Goal: Information Seeking & Learning: Learn about a topic

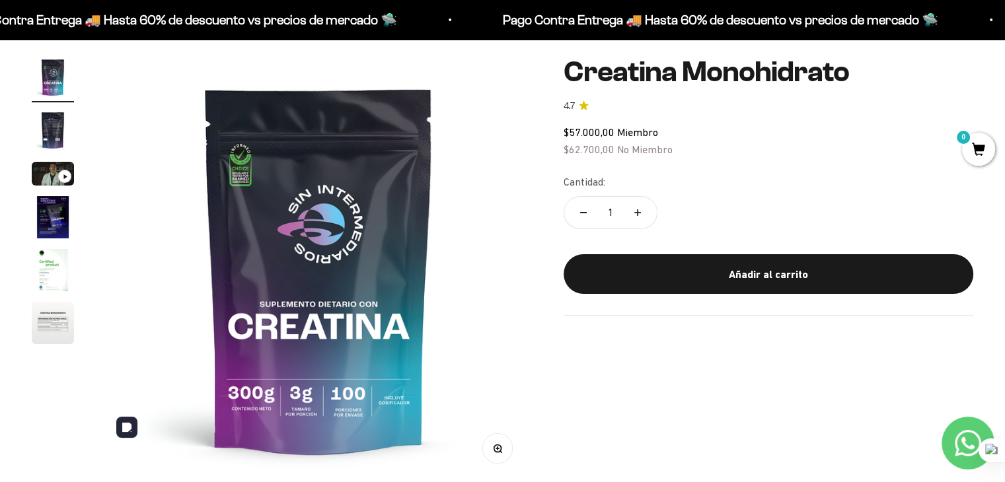
scroll to position [102, 0]
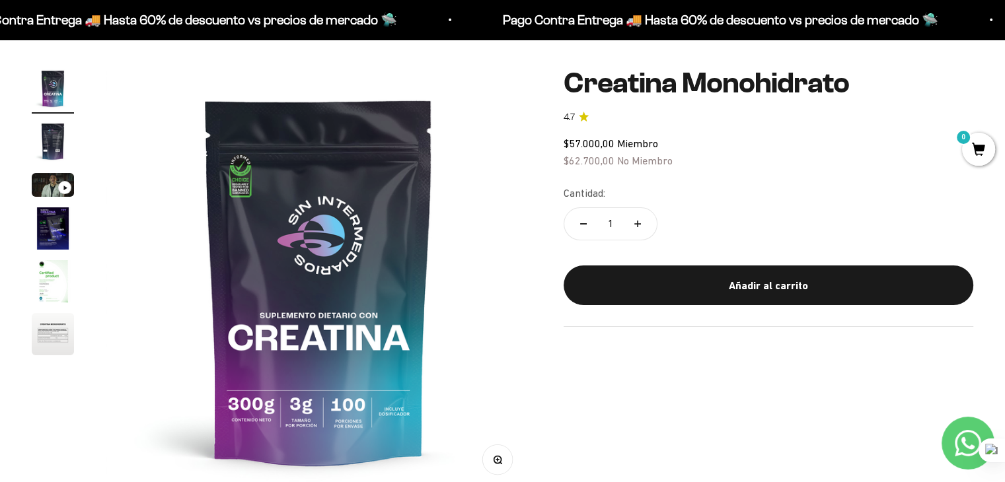
click at [55, 145] on img "Ir al artículo 2" at bounding box center [53, 141] width 42 height 42
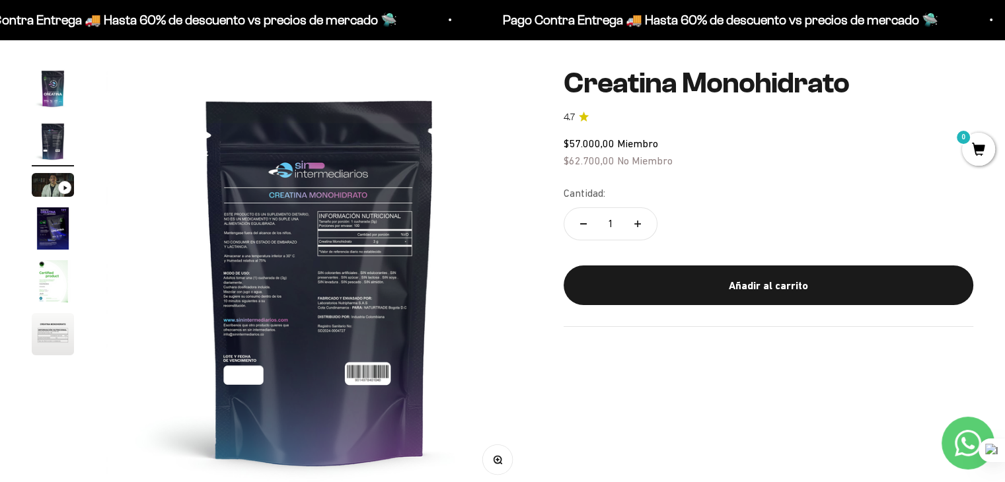
scroll to position [0, 442]
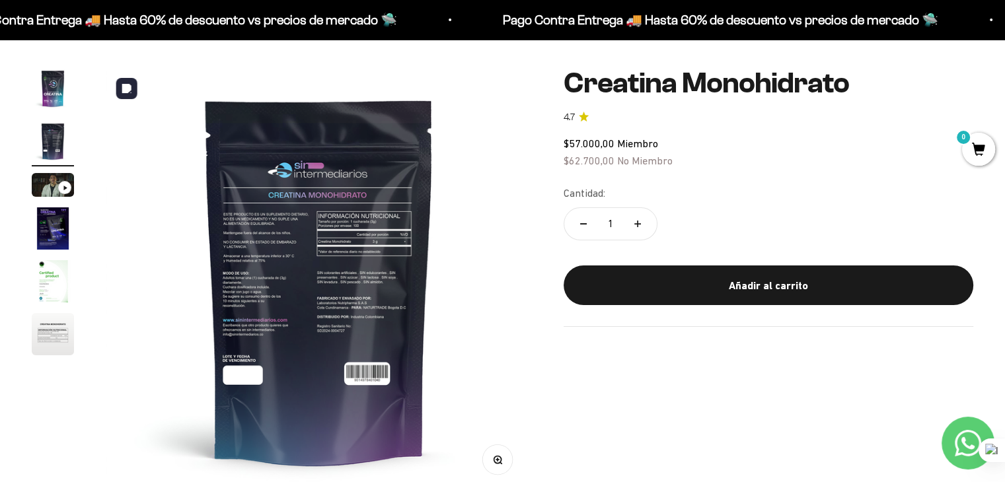
click at [314, 225] on img at bounding box center [319, 280] width 426 height 426
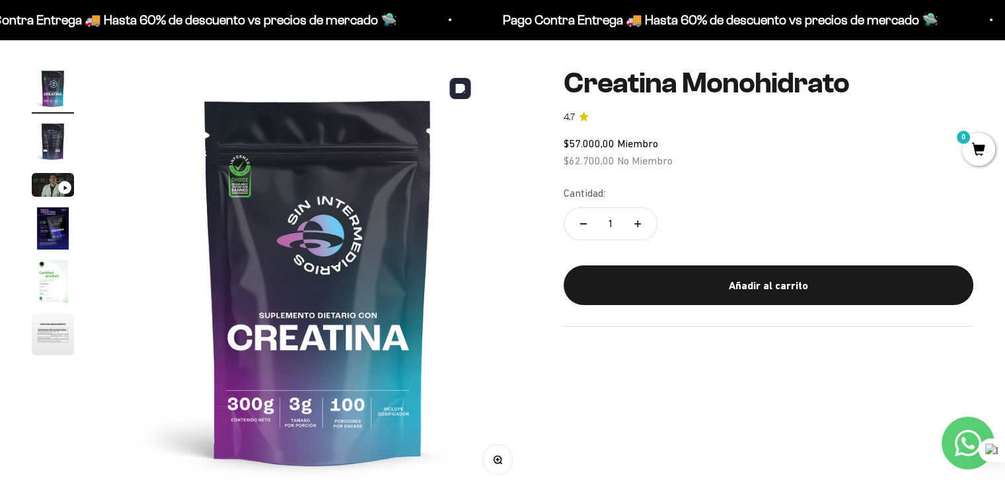
scroll to position [0, 0]
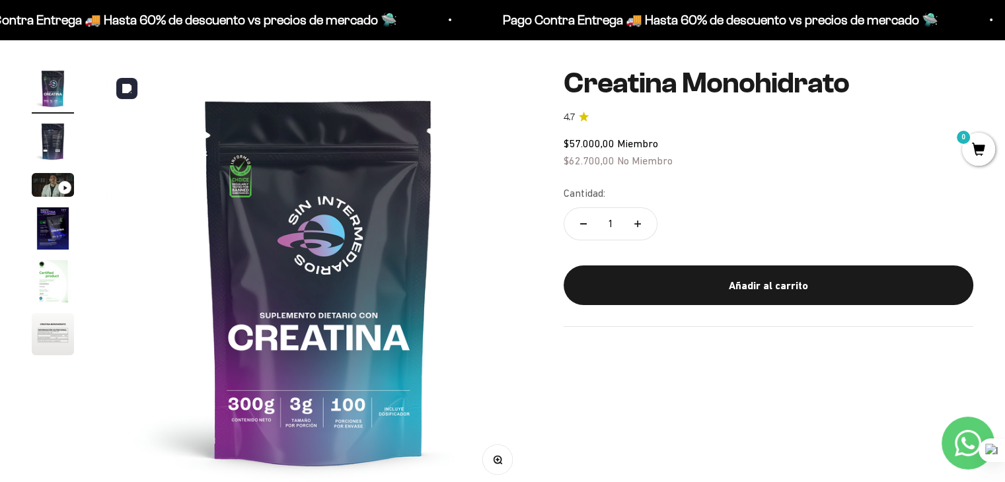
click at [458, 252] on img at bounding box center [319, 280] width 426 height 426
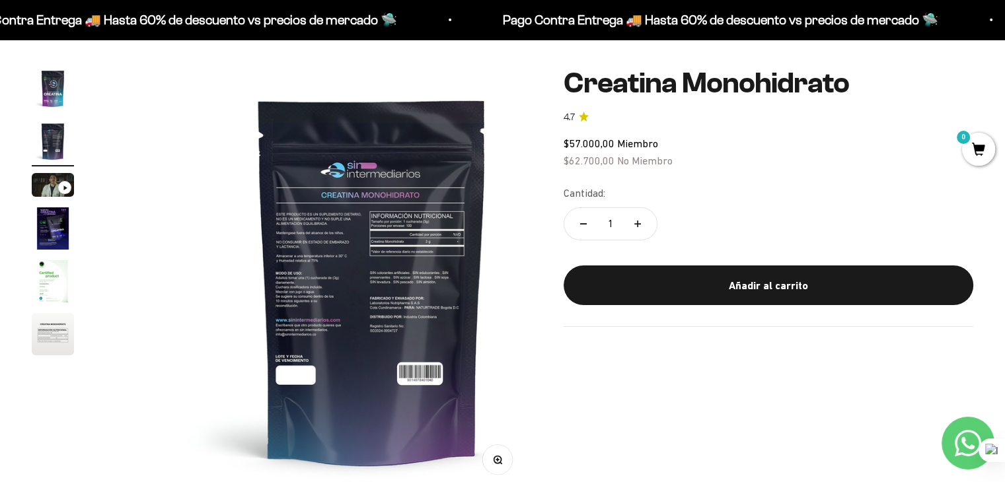
scroll to position [0, 442]
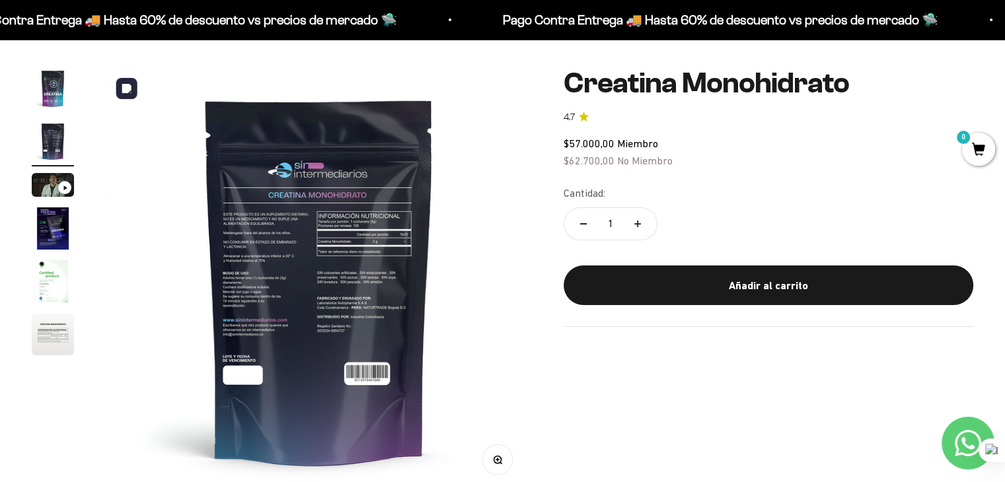
click at [348, 256] on img at bounding box center [319, 280] width 426 height 426
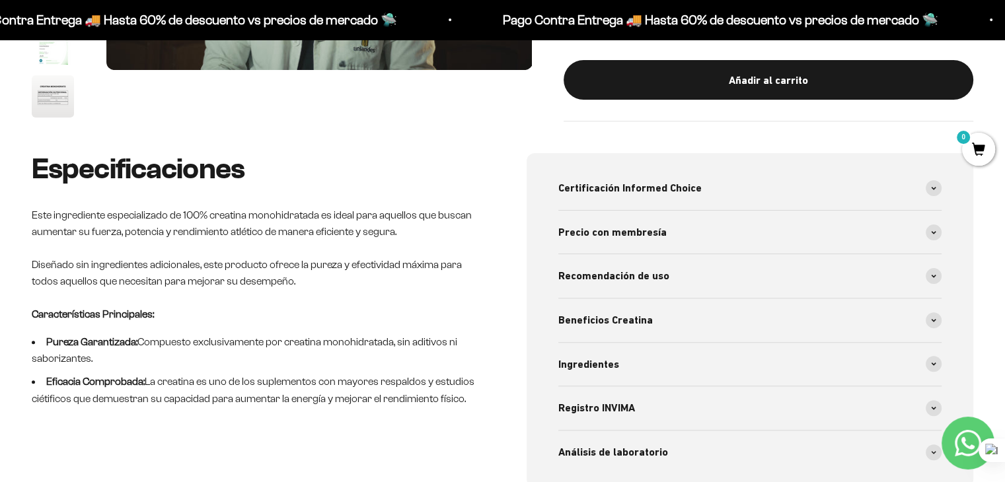
scroll to position [361, 0]
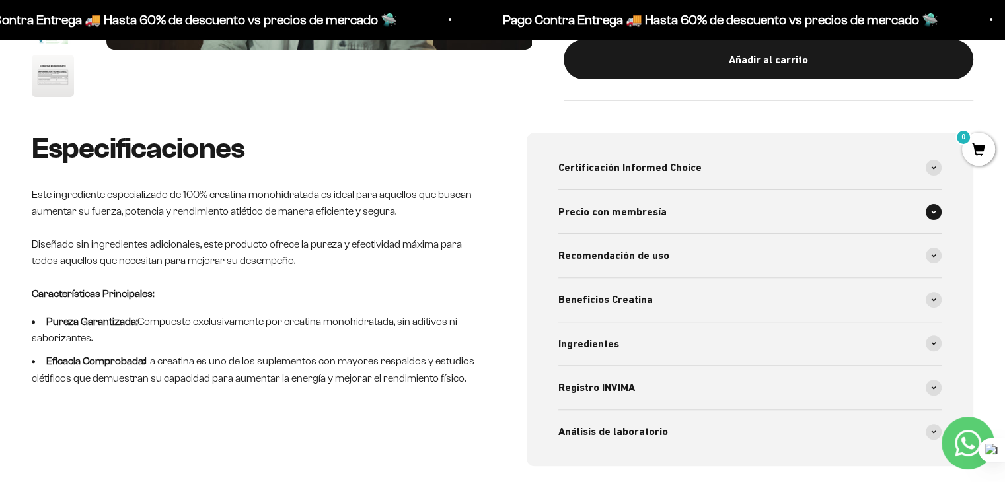
click at [674, 217] on div "Precio con membresía" at bounding box center [750, 212] width 384 height 44
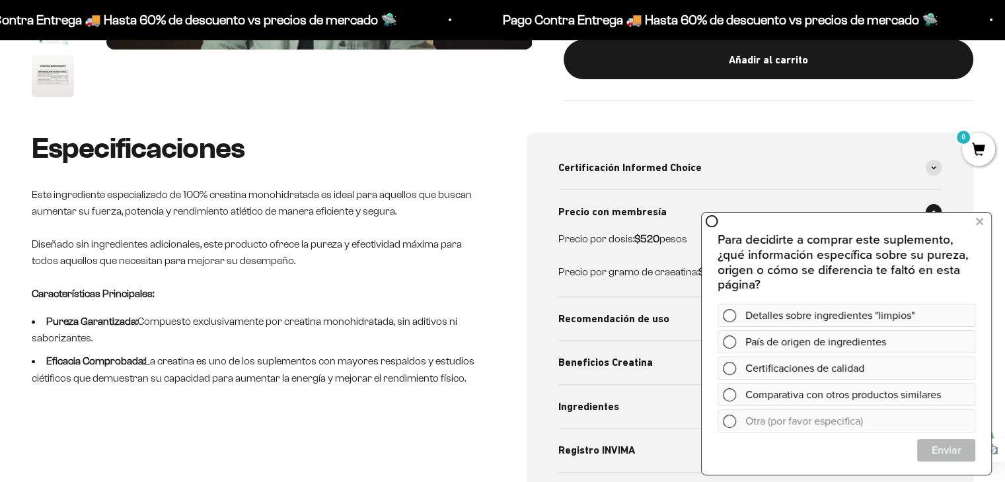
click at [480, 326] on div "Especificaciones Este ingrediente especializado de 100% creatina monohidratada …" at bounding box center [502, 331] width 941 height 396
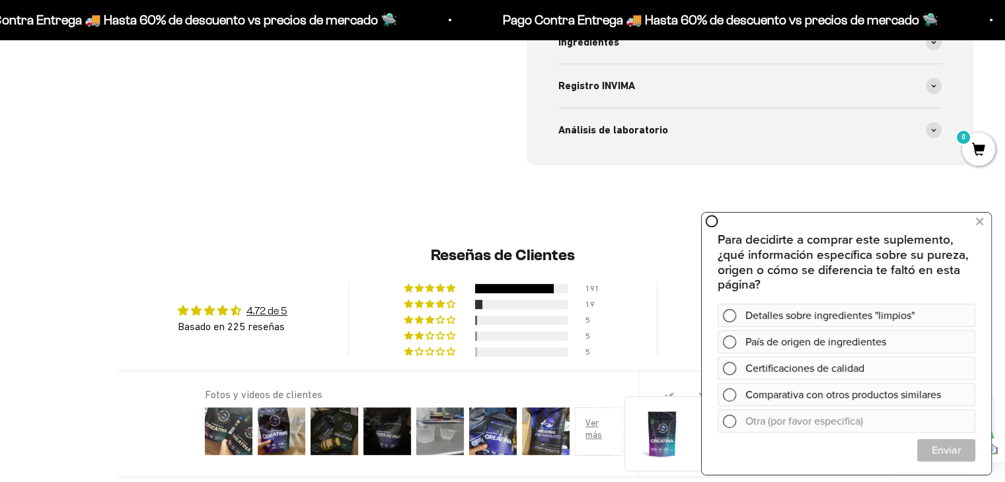
scroll to position [735, 0]
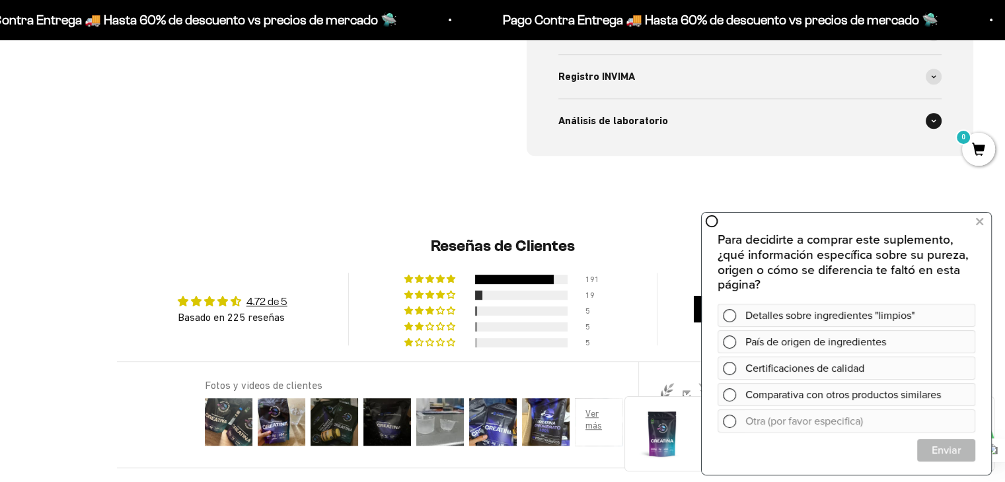
click at [692, 124] on div "Análisis de laboratorio" at bounding box center [750, 121] width 384 height 44
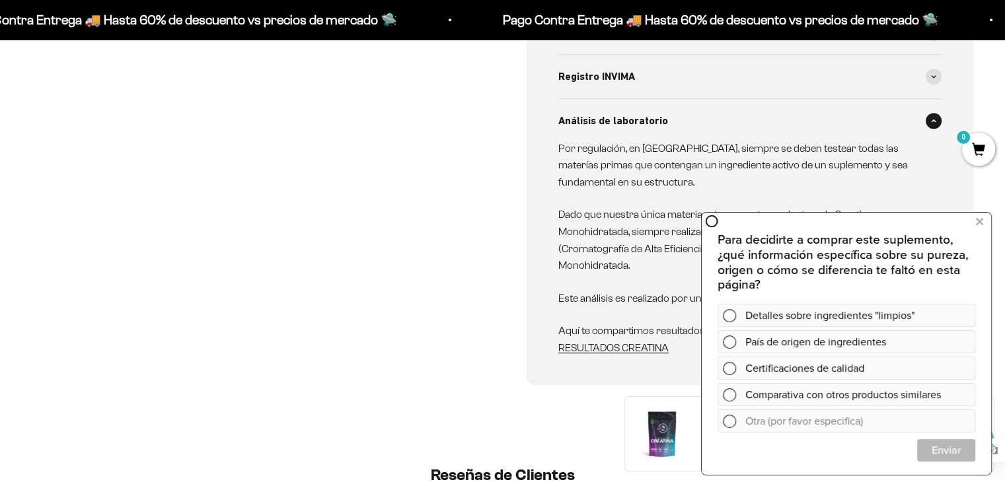
click at [967, 223] on div "Para decidirte a comprar este suplemento, ¿qué información específica sobre su …" at bounding box center [846, 342] width 289 height 262
click at [978, 225] on icon at bounding box center [979, 221] width 7 height 17
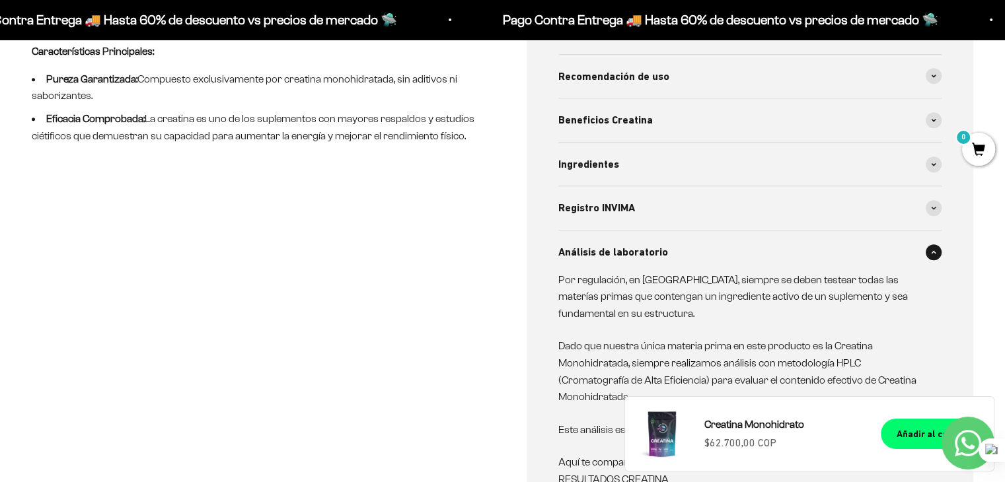
scroll to position [602, 0]
click at [858, 177] on div "Ingredientes" at bounding box center [750, 166] width 384 height 44
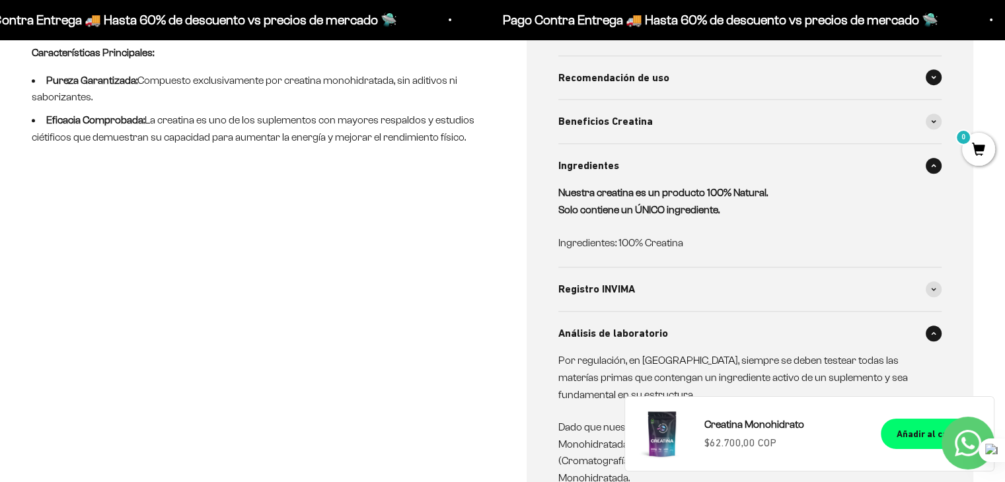
click at [880, 83] on div "Recomendación de uso" at bounding box center [750, 78] width 384 height 44
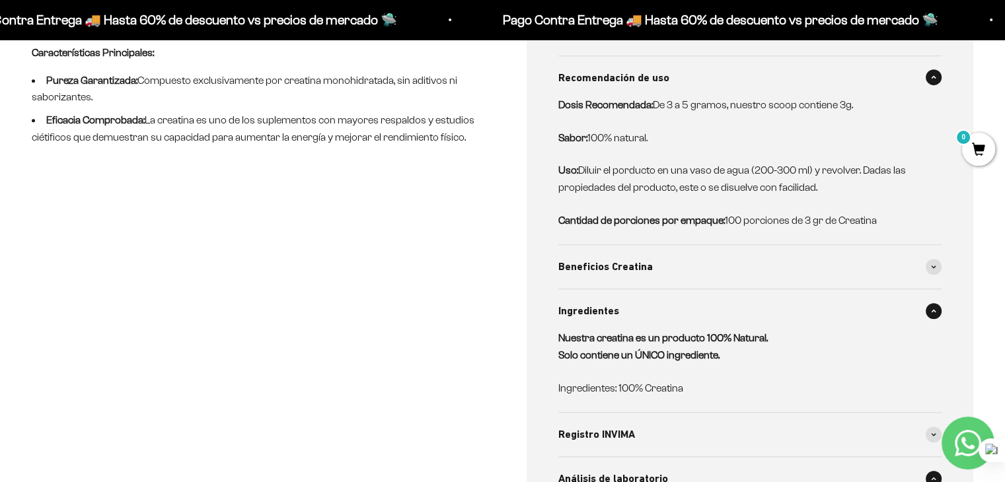
scroll to position [0, 0]
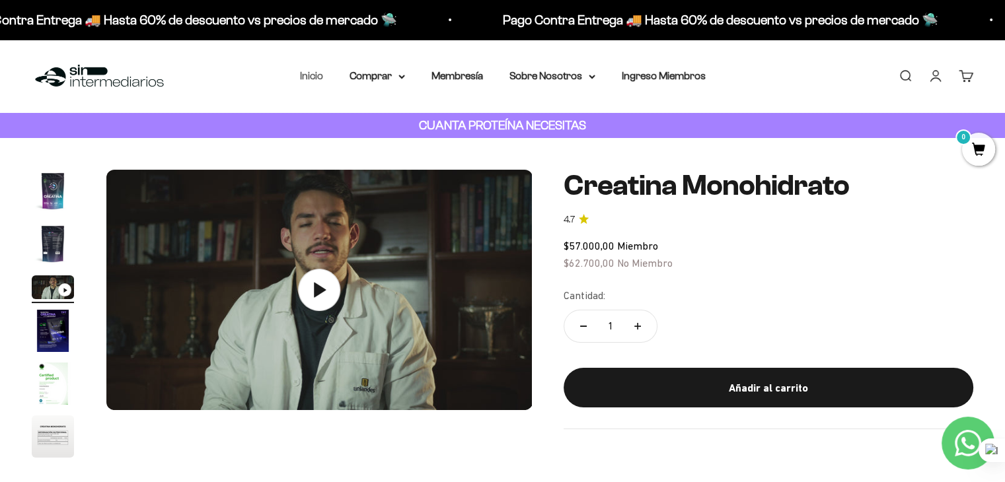
click at [310, 78] on link "Inicio" at bounding box center [311, 75] width 23 height 11
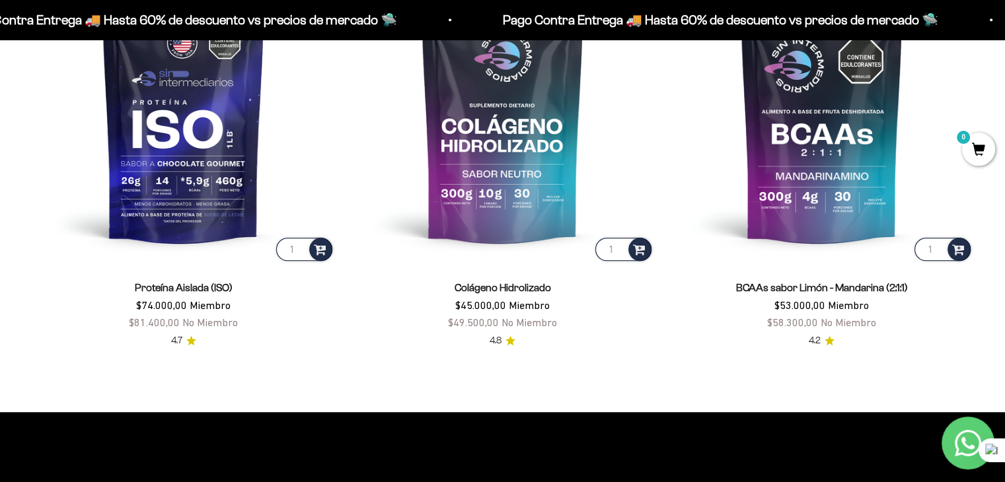
scroll to position [1073, 0]
